Goal: Transaction & Acquisition: Purchase product/service

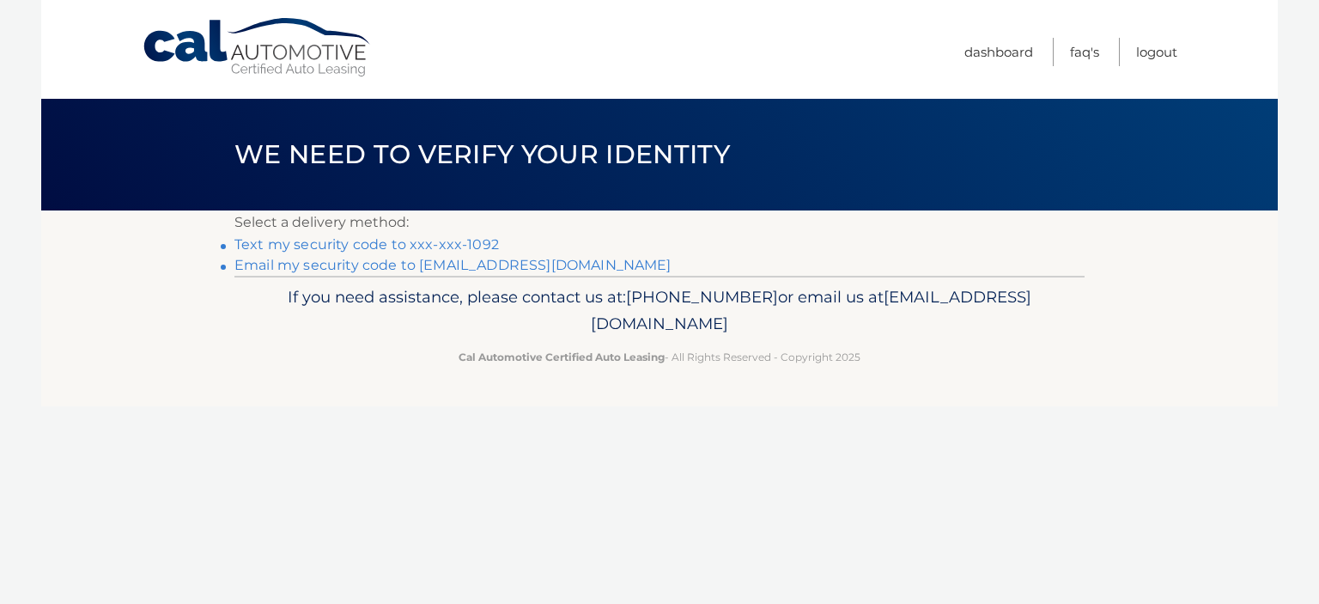
click at [398, 240] on link "Text my security code to xxx-xxx-1092" at bounding box center [366, 244] width 265 height 16
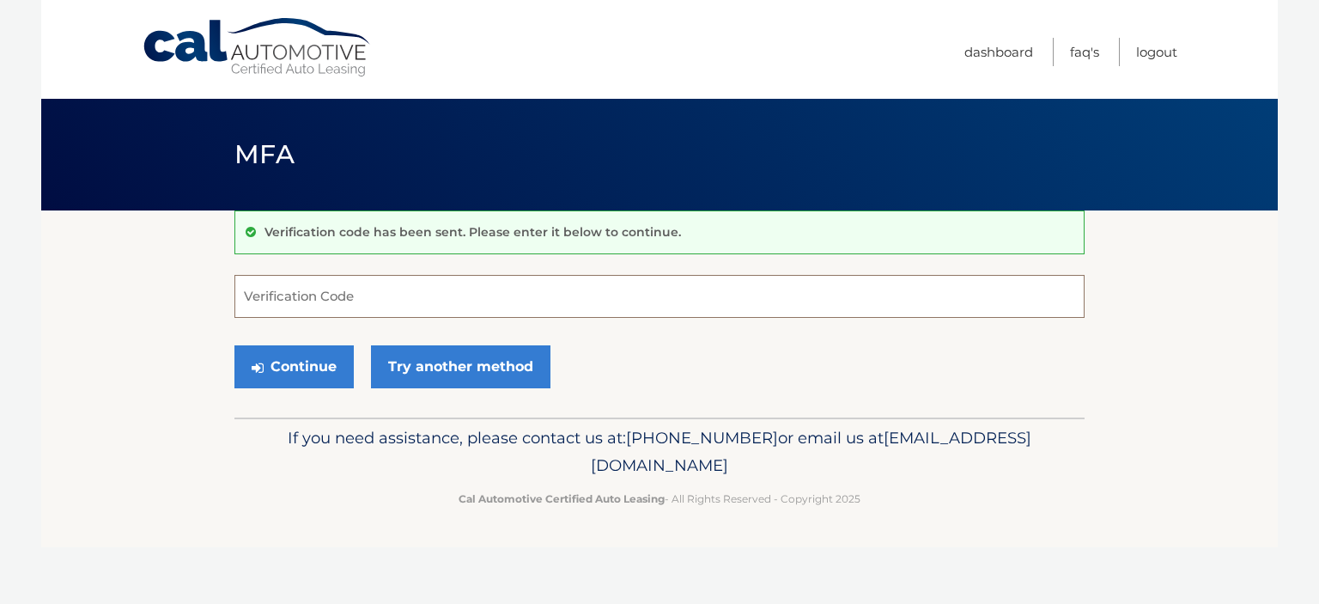
click at [347, 307] on input "Verification Code" at bounding box center [659, 296] width 850 height 43
type input "857952"
click at [234, 345] on button "Continue" at bounding box center [293, 366] width 119 height 43
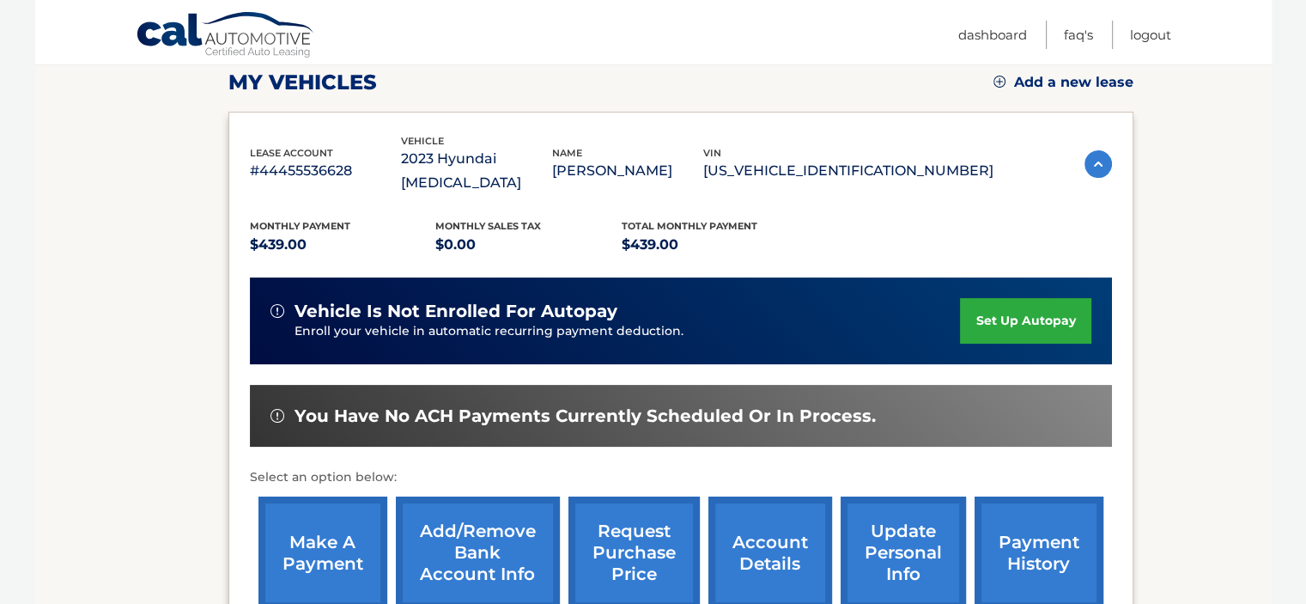
scroll to position [344, 0]
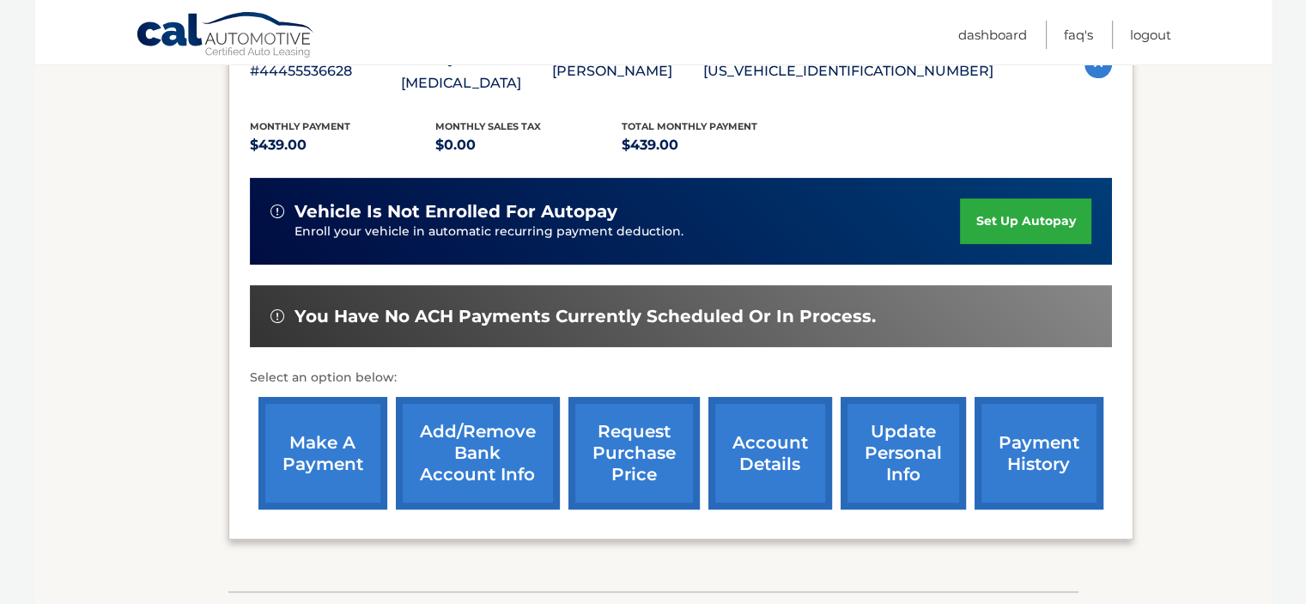
click at [317, 426] on link "make a payment" at bounding box center [323, 453] width 129 height 113
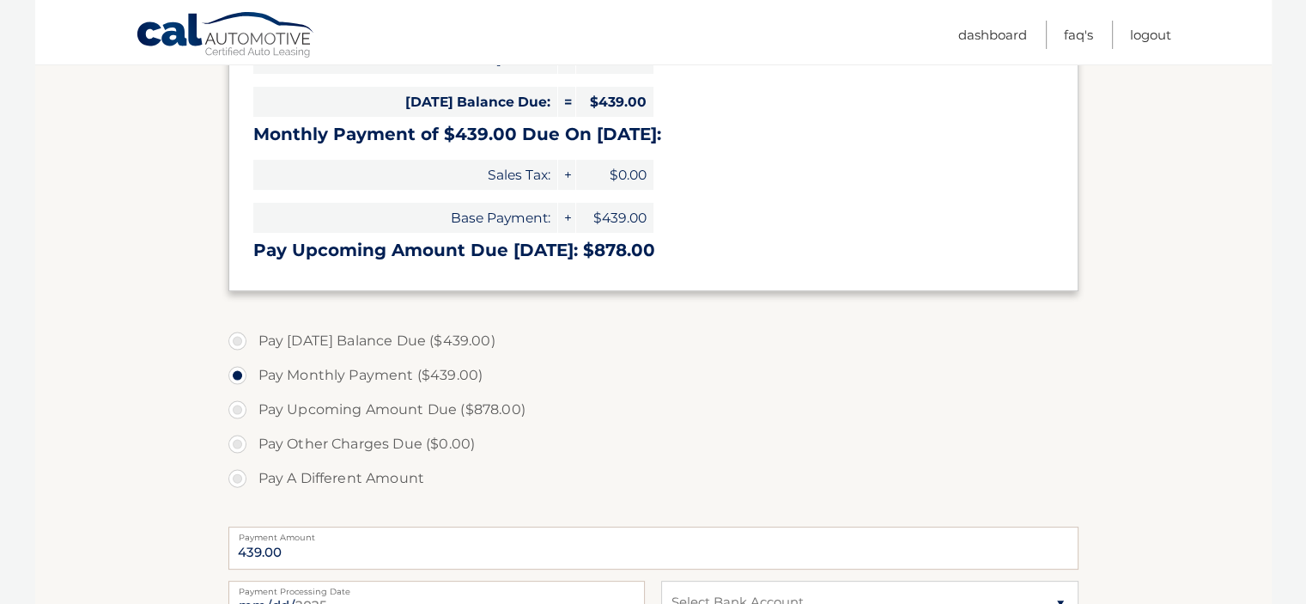
scroll to position [429, 0]
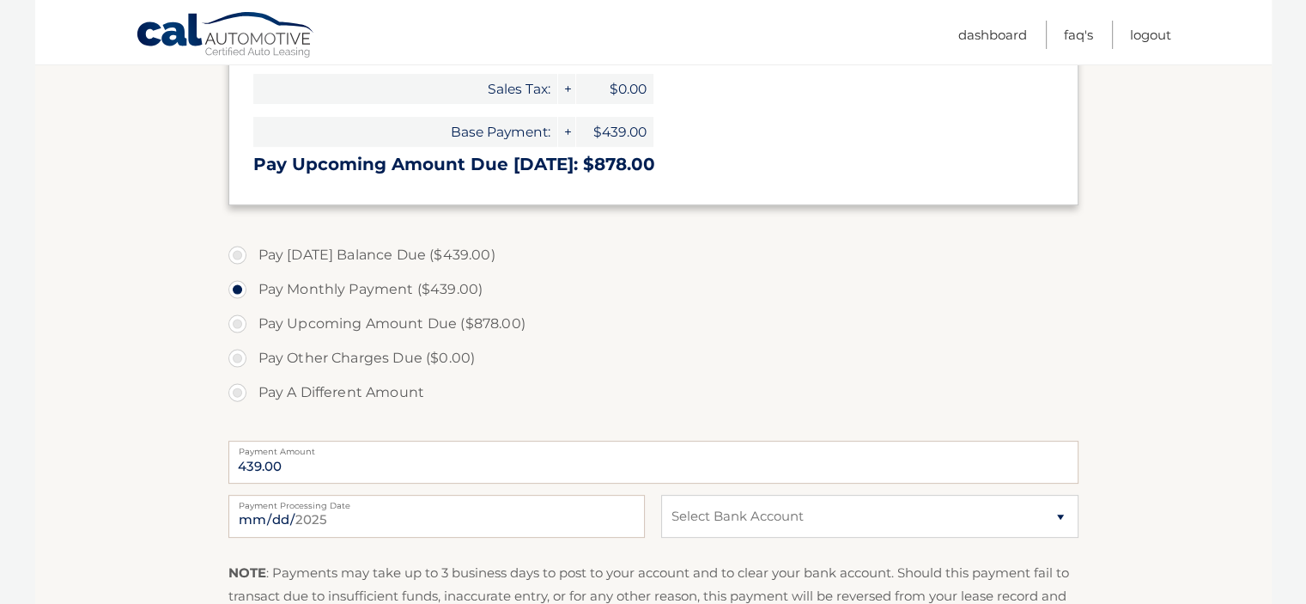
click at [234, 254] on label "Pay Today's Balance Due ($439.00)" at bounding box center [653, 255] width 850 height 34
click at [235, 254] on input "Pay Today's Balance Due ($439.00)" at bounding box center [243, 251] width 17 height 27
radio input "true"
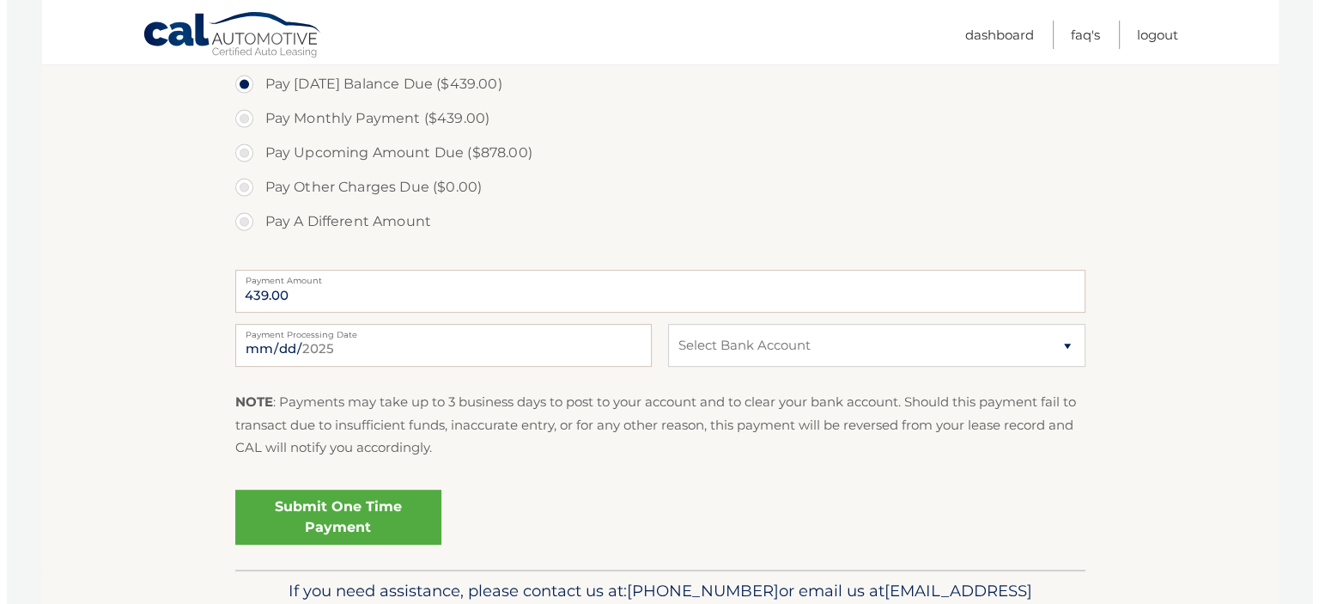
scroll to position [601, 0]
click at [693, 355] on select "Select Bank Account Checking TD BANK, NA *****8147 Checking TRUMARK FINANCIAL C…" at bounding box center [869, 344] width 417 height 43
select select "NWY3NThjZDYtOTFlNi00NmJkLWIyNTUtYjcwZGIzODE0NDU2"
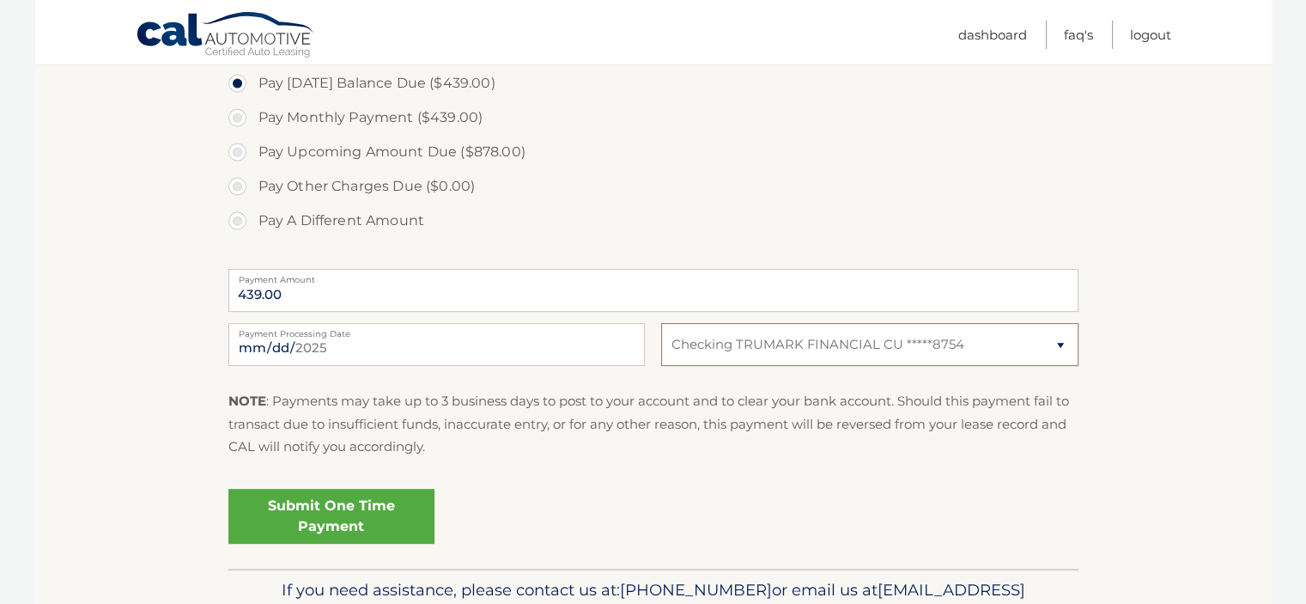
click at [661, 323] on select "Select Bank Account Checking TD BANK, NA *****8147 Checking TRUMARK FINANCIAL C…" at bounding box center [869, 344] width 417 height 43
click at [325, 510] on link "Submit One Time Payment" at bounding box center [331, 516] width 206 height 55
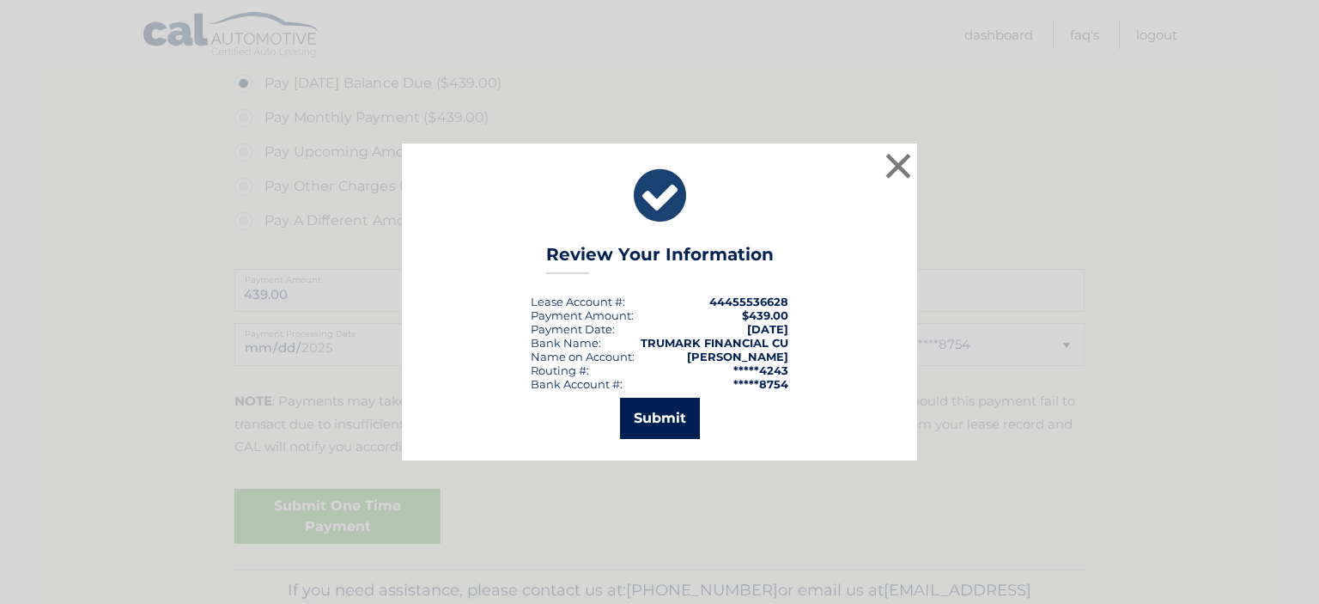
click at [665, 421] on button "Submit" at bounding box center [660, 418] width 80 height 41
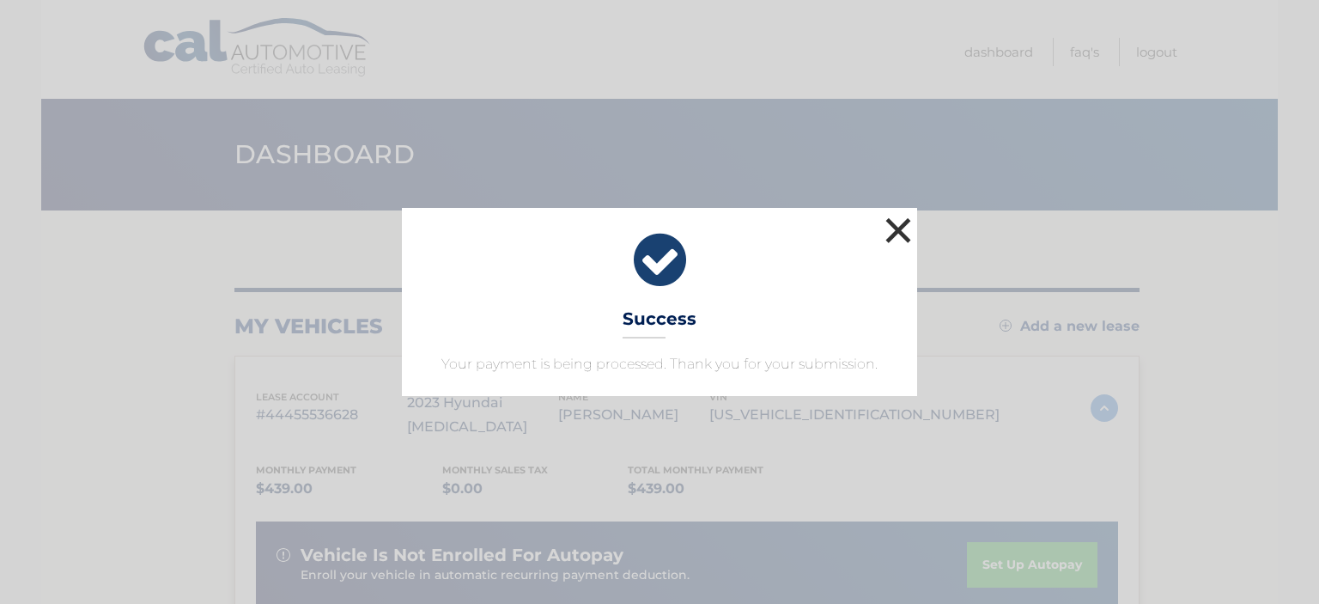
click at [893, 234] on button "×" at bounding box center [898, 230] width 34 height 34
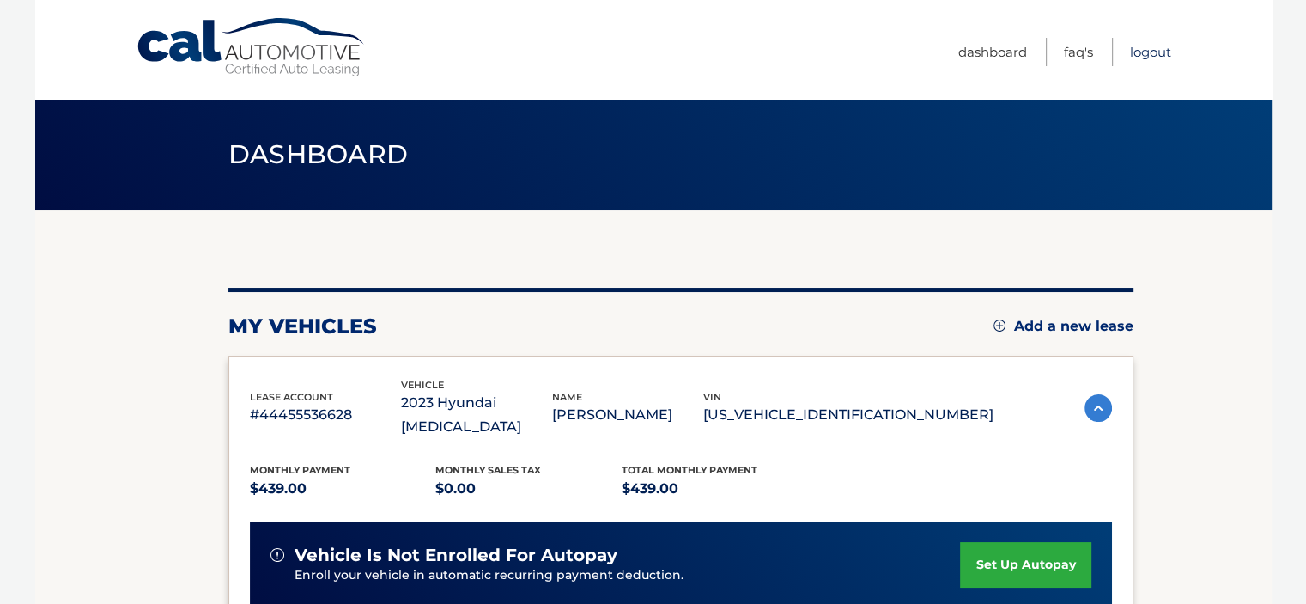
click at [1146, 58] on link "Logout" at bounding box center [1150, 52] width 41 height 28
